Goal: Transaction & Acquisition: Obtain resource

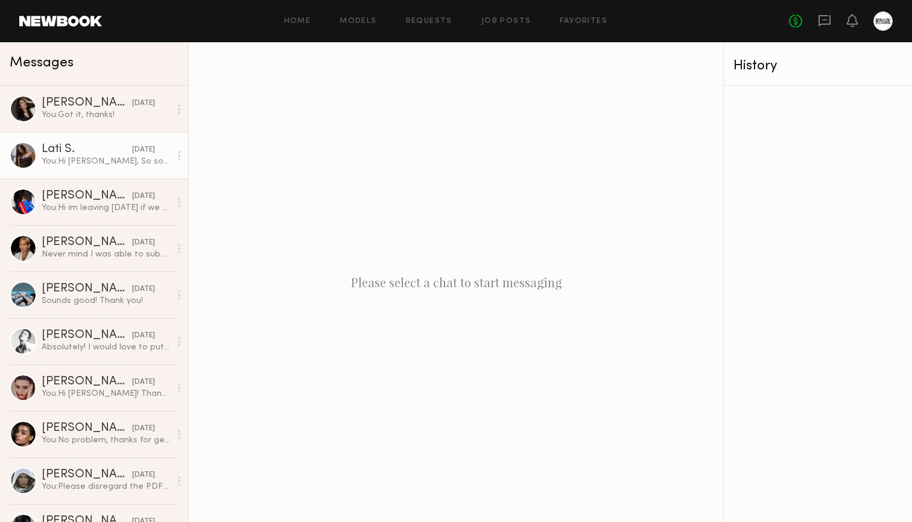
click at [132, 150] on div "[DATE]" at bounding box center [143, 149] width 23 height 11
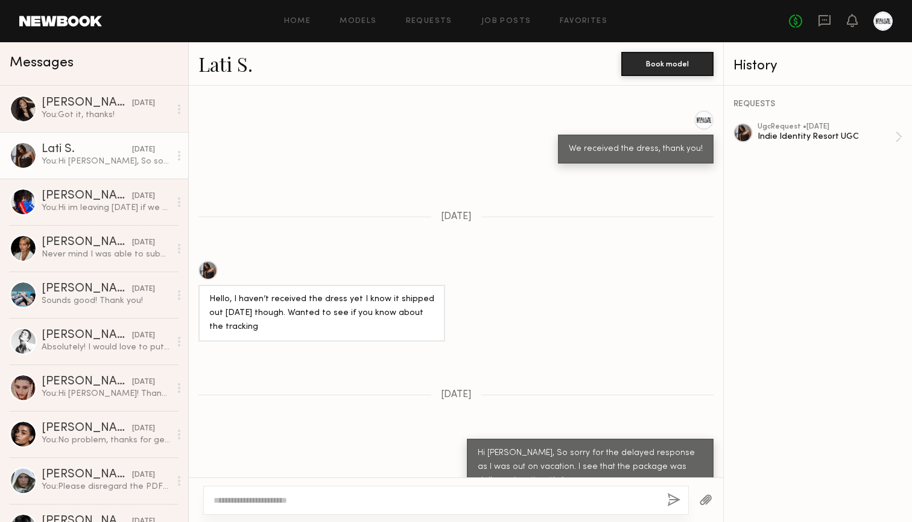
scroll to position [967, 0]
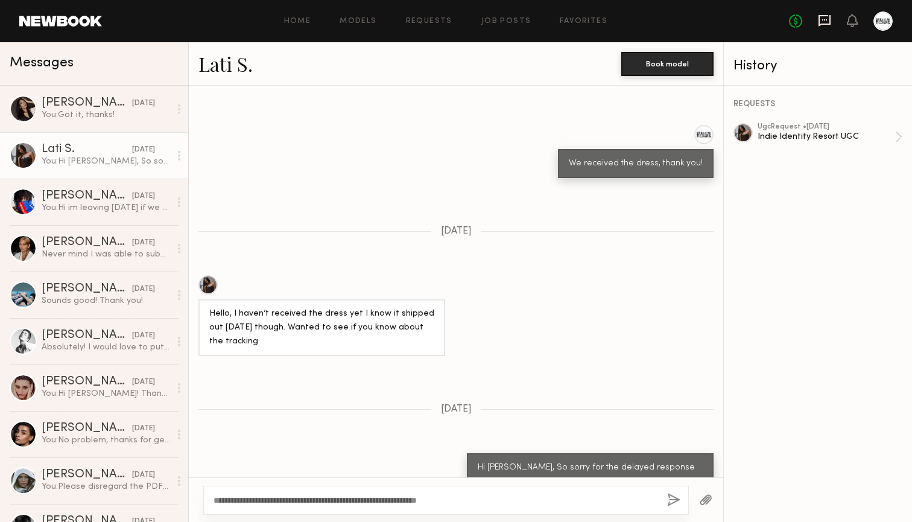
type textarea "**********"
click at [830, 25] on icon at bounding box center [825, 20] width 12 height 11
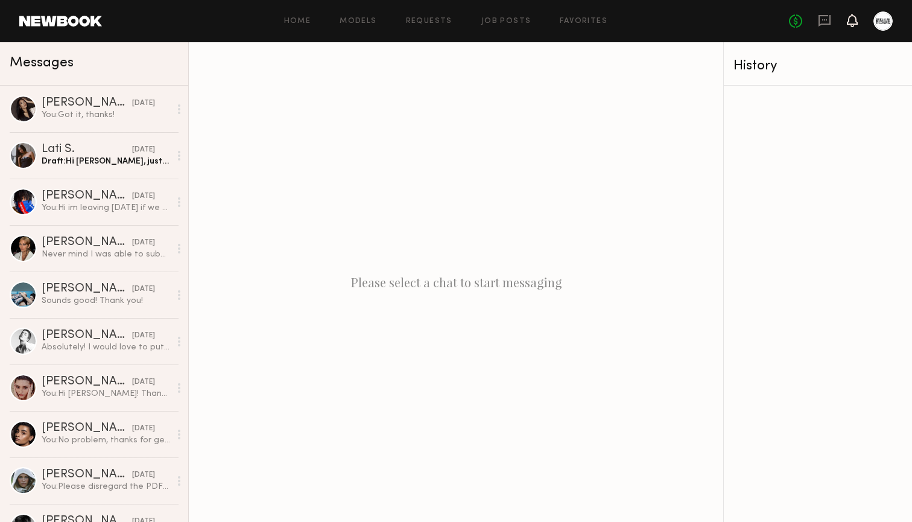
click at [851, 22] on icon at bounding box center [853, 20] width 10 height 8
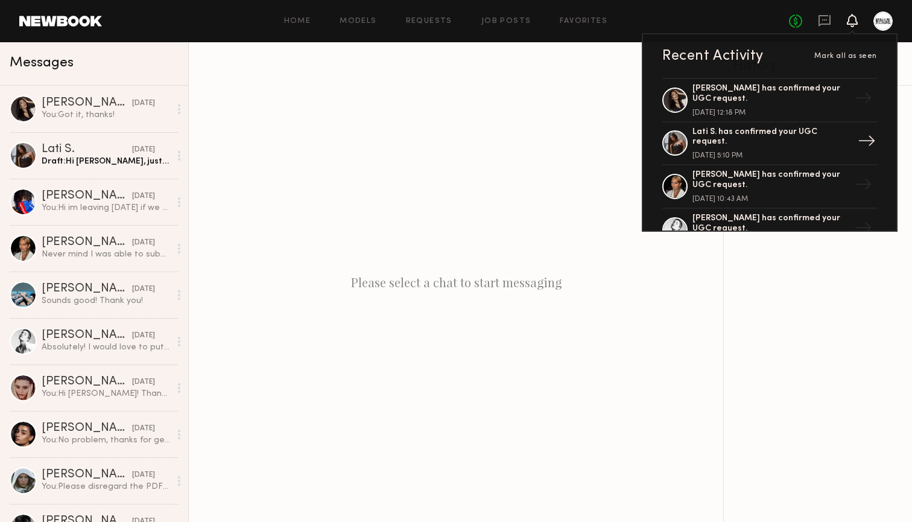
click at [772, 139] on div "Lati S. has confirmed your UGC request." at bounding box center [771, 137] width 157 height 21
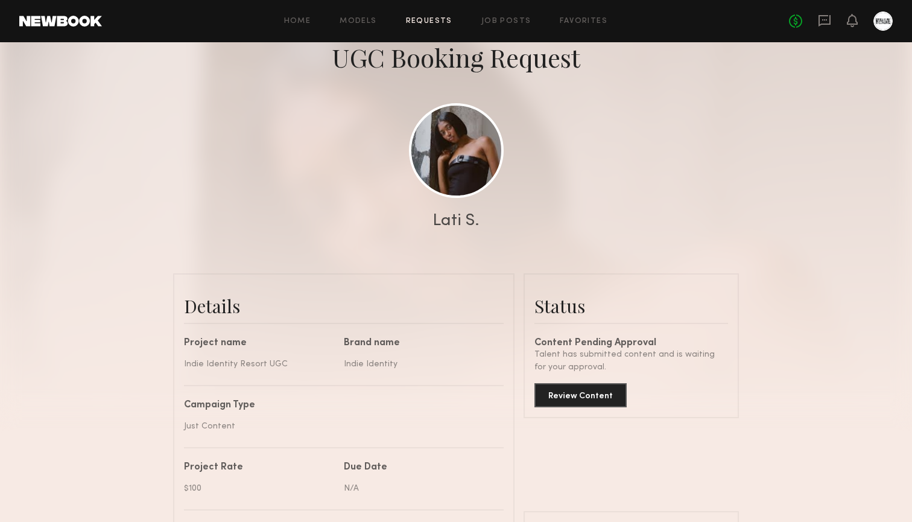
scroll to position [75, 0]
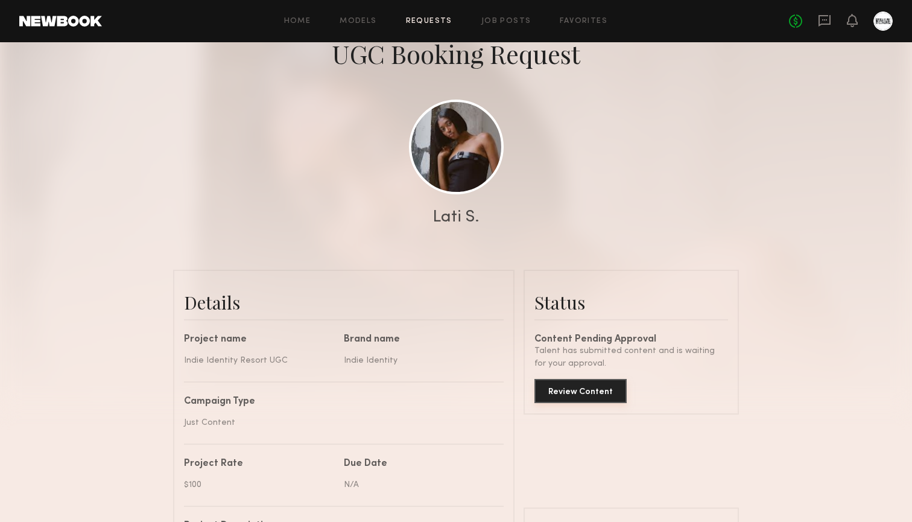
click at [591, 390] on button "Review Content" at bounding box center [581, 391] width 92 height 24
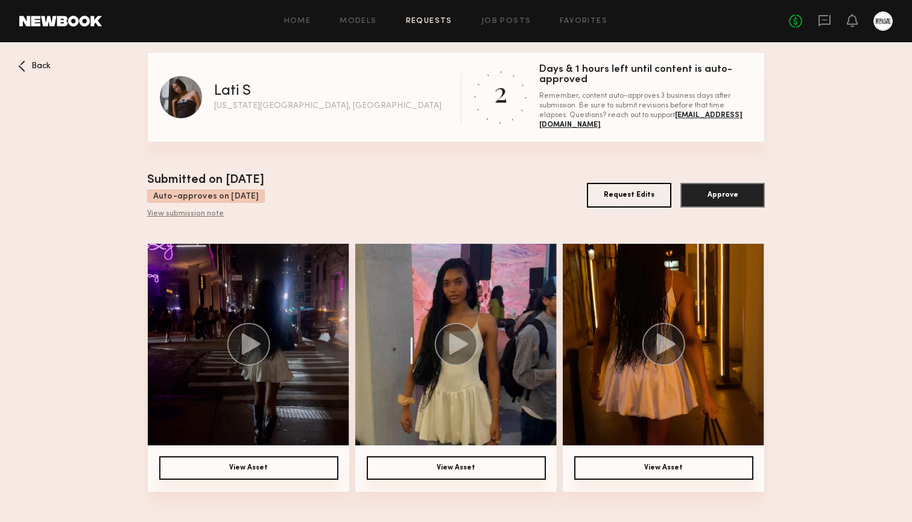
click at [250, 351] on circle at bounding box center [248, 344] width 43 height 43
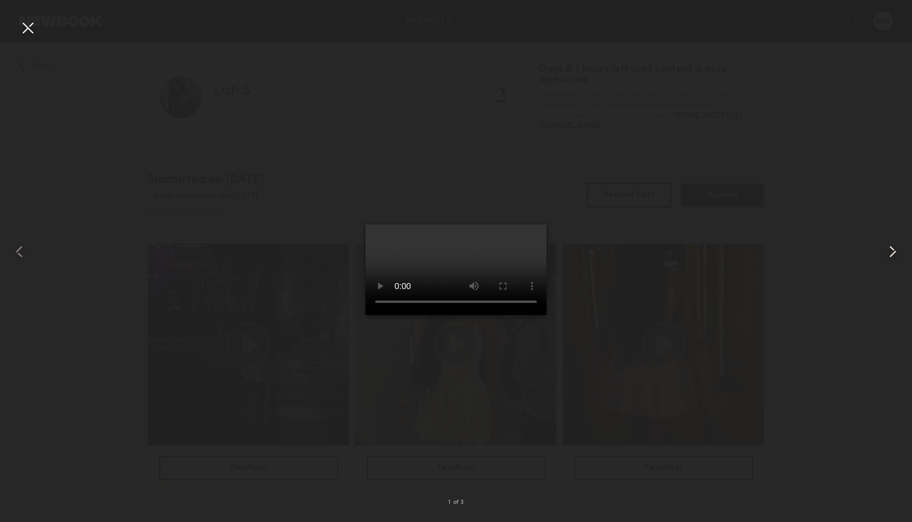
click at [893, 256] on common-icon at bounding box center [892, 251] width 19 height 19
click at [897, 255] on common-icon at bounding box center [892, 251] width 19 height 19
click at [16, 29] on div at bounding box center [18, 251] width 36 height 464
click at [34, 28] on div at bounding box center [27, 27] width 19 height 19
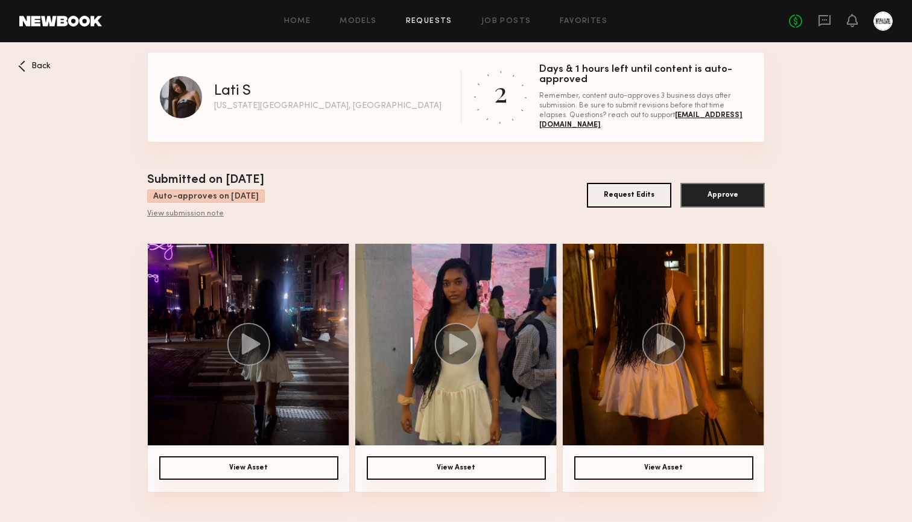
click at [723, 196] on button "Approve" at bounding box center [723, 195] width 84 height 25
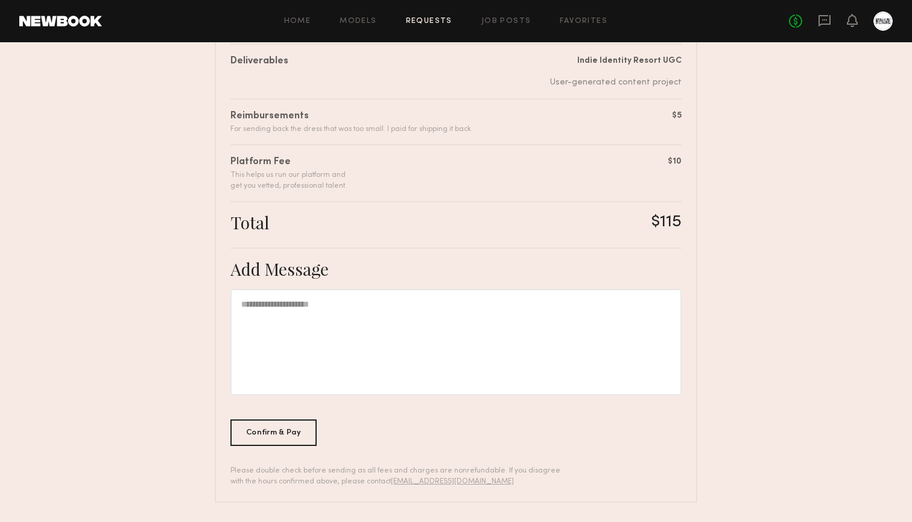
scroll to position [249, 0]
click at [503, 314] on div at bounding box center [455, 343] width 451 height 106
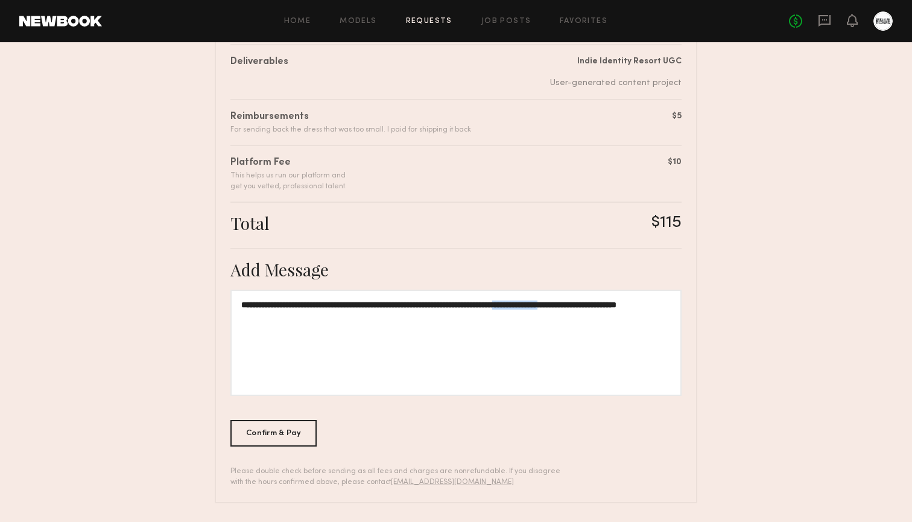
drag, startPoint x: 563, startPoint y: 302, endPoint x: 624, endPoint y: 305, distance: 61.0
click at [624, 305] on div "**********" at bounding box center [455, 343] width 451 height 106
click at [634, 305] on div "**********" at bounding box center [455, 343] width 451 height 106
click at [669, 306] on div "**********" at bounding box center [455, 343] width 451 height 106
drag, startPoint x: 364, startPoint y: 309, endPoint x: 288, endPoint y: 308, distance: 76.6
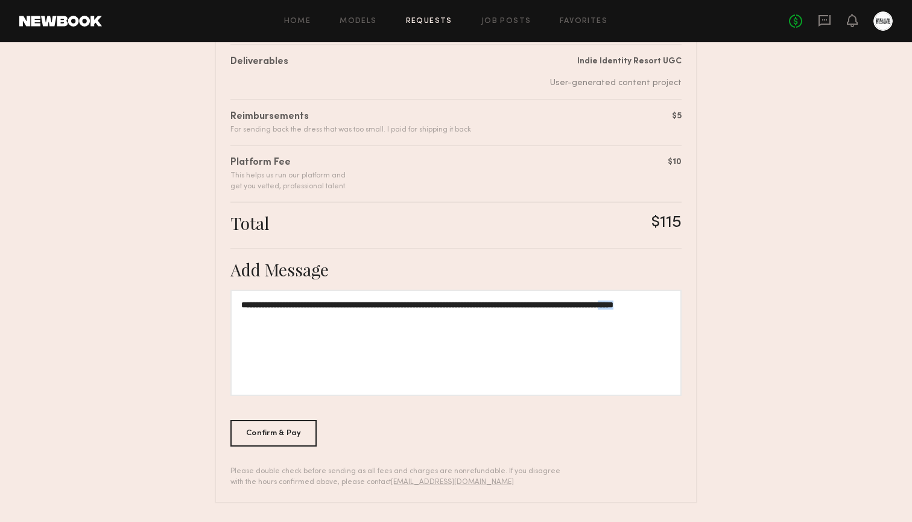
click at [288, 308] on div "**********" at bounding box center [455, 343] width 451 height 106
click at [265, 428] on div "Confirm & Pay" at bounding box center [273, 432] width 86 height 27
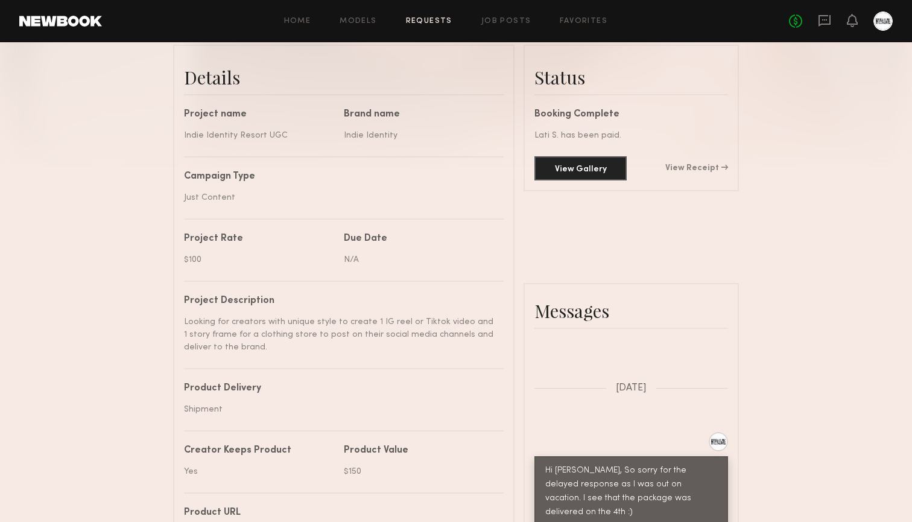
scroll to position [271, 0]
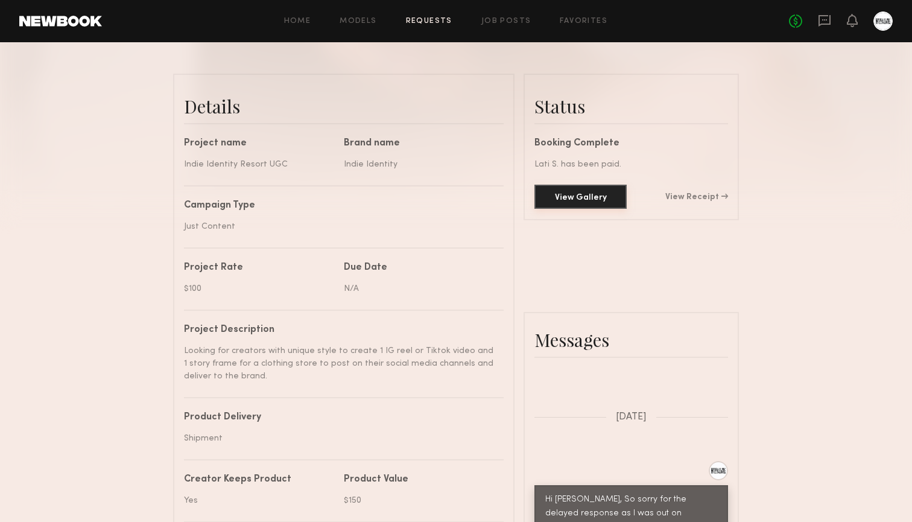
click at [607, 191] on button "View Gallery" at bounding box center [581, 197] width 92 height 24
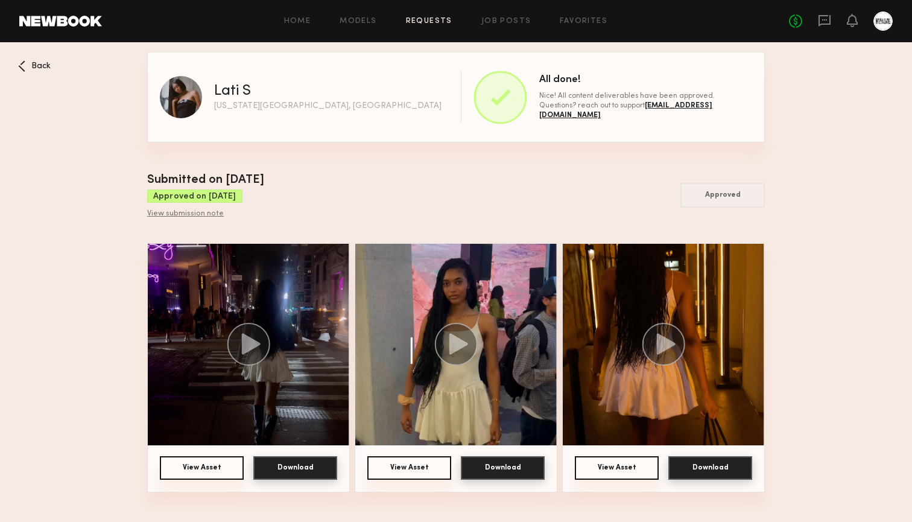
click at [205, 474] on button "View Asset" at bounding box center [202, 468] width 84 height 24
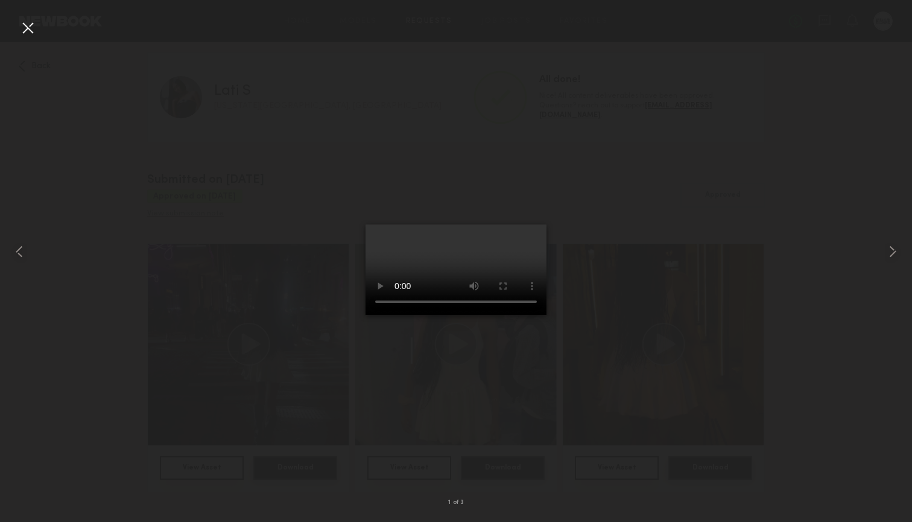
click at [510, 315] on video at bounding box center [456, 269] width 181 height 91
click at [897, 254] on common-icon at bounding box center [892, 251] width 19 height 19
click at [373, 315] on video at bounding box center [456, 269] width 181 height 91
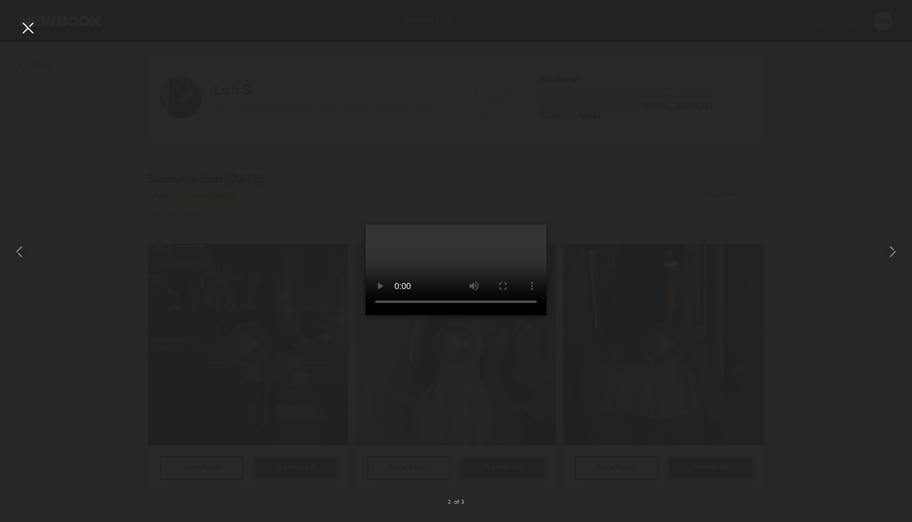
click at [31, 27] on div at bounding box center [27, 27] width 19 height 19
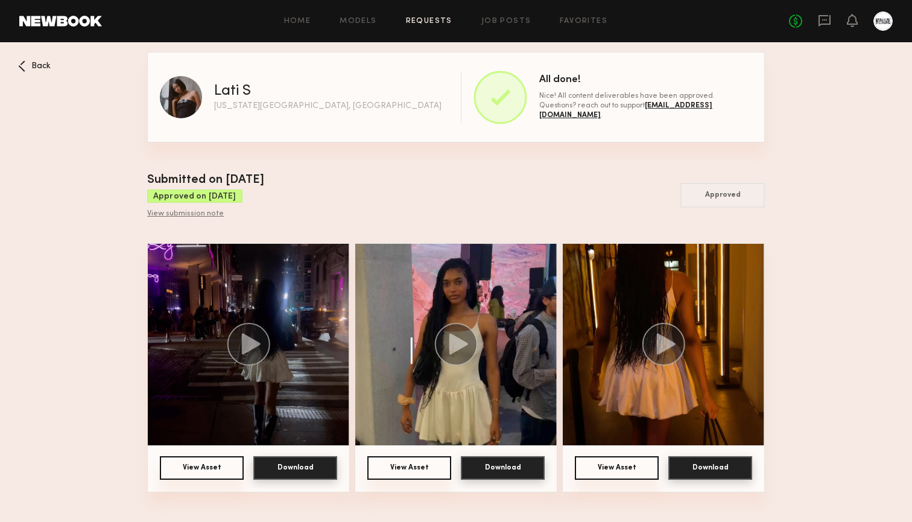
click at [17, 69] on nb-booking-gallery "Back Lati S New York City, NY All done! Nice! All content deliverables have bee…" at bounding box center [456, 272] width 912 height 440
click at [28, 65] on div "Back" at bounding box center [34, 65] width 33 height 11
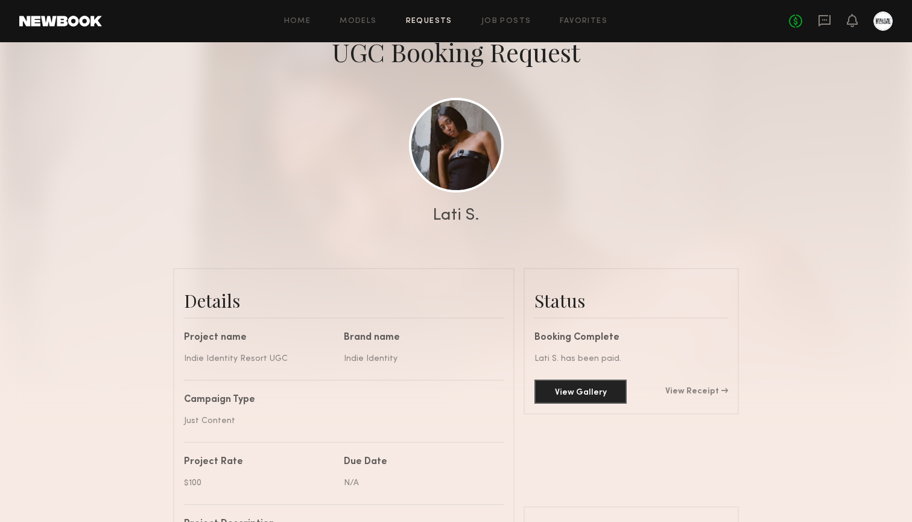
scroll to position [164, 0]
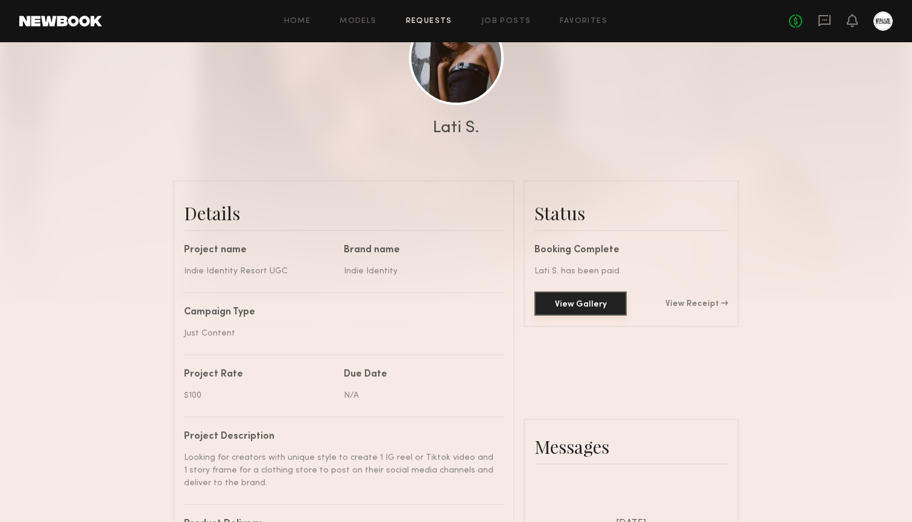
click at [591, 298] on button "View Gallery" at bounding box center [581, 303] width 92 height 24
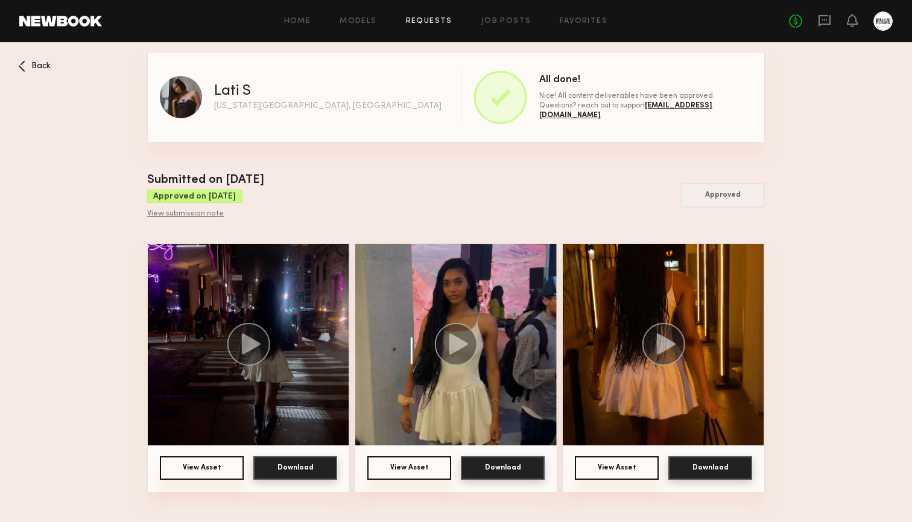
click at [322, 467] on button "Download" at bounding box center [295, 468] width 84 height 24
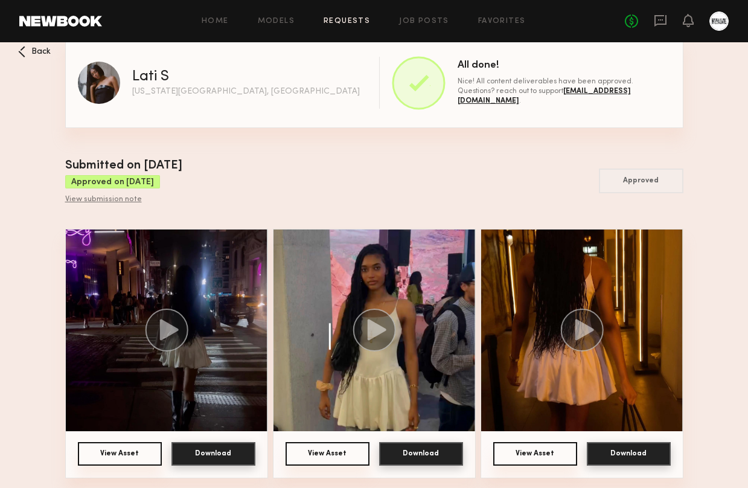
scroll to position [14, 0]
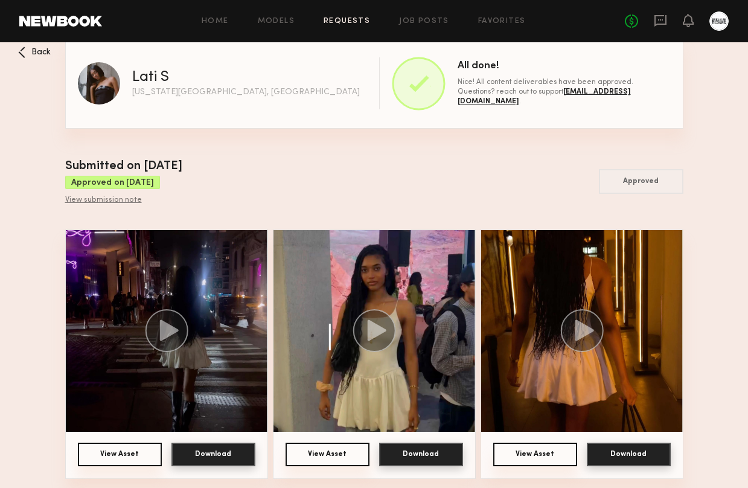
click at [210, 452] on button "Download" at bounding box center [213, 454] width 84 height 24
click at [421, 449] on button "Download" at bounding box center [421, 454] width 84 height 24
click at [601, 270] on img at bounding box center [582, 331] width 202 height 202
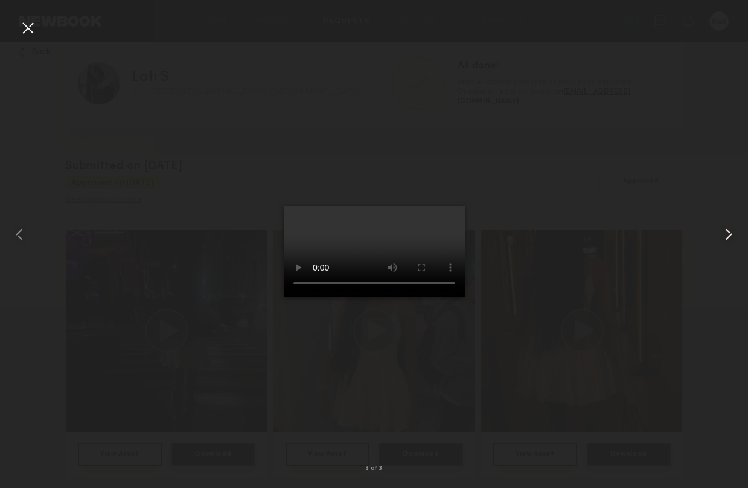
click at [735, 244] on div at bounding box center [732, 234] width 30 height 430
click at [37, 27] on div at bounding box center [27, 27] width 19 height 19
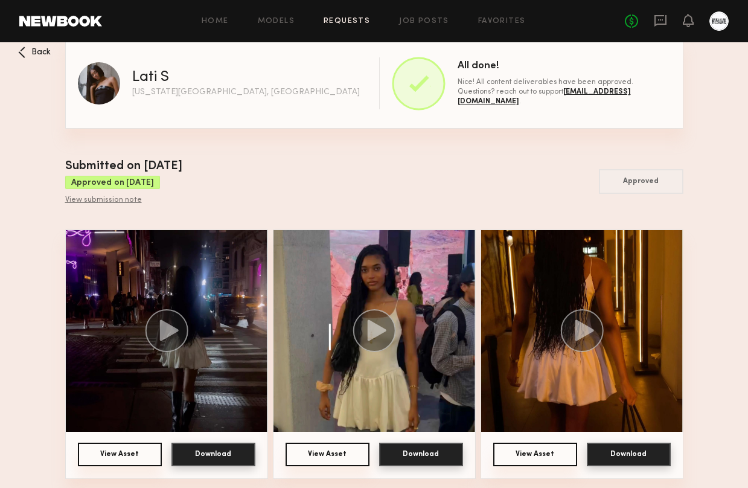
click at [223, 451] on button "Download" at bounding box center [213, 454] width 84 height 24
click at [414, 456] on button "Download" at bounding box center [421, 454] width 84 height 24
click at [635, 446] on button "Download" at bounding box center [628, 454] width 84 height 24
click at [129, 456] on button "View Asset" at bounding box center [120, 454] width 84 height 24
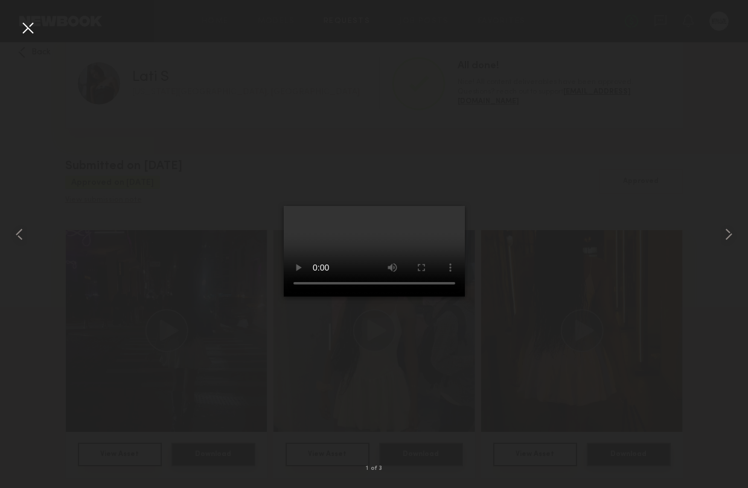
click at [505, 287] on div at bounding box center [374, 234] width 748 height 430
click at [39, 33] on div at bounding box center [374, 234] width 748 height 430
click at [27, 28] on div at bounding box center [27, 27] width 19 height 19
